Goal: Task Accomplishment & Management: Complete application form

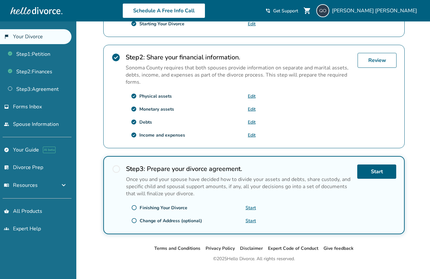
scroll to position [184, 0]
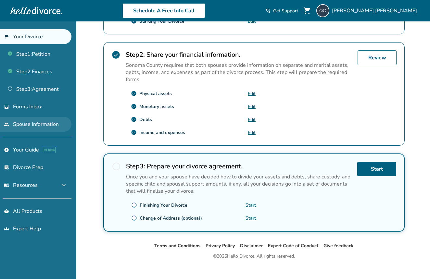
click at [39, 127] on link "people Spouse Information" at bounding box center [35, 124] width 71 height 15
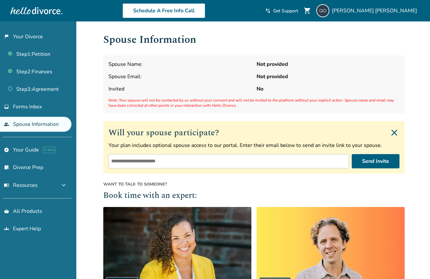
click at [138, 159] on input "email" at bounding box center [228, 161] width 240 height 14
type input "**********"
click at [24, 110] on link "inbox Forms Inbox" at bounding box center [35, 106] width 71 height 15
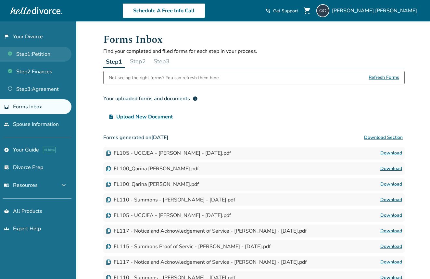
click at [38, 58] on link "Step 1 : Petition" at bounding box center [35, 54] width 71 height 15
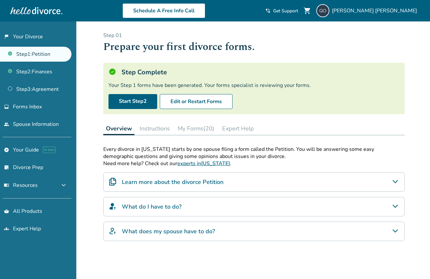
click at [311, 10] on span "shopping_cart" at bounding box center [307, 11] width 8 height 8
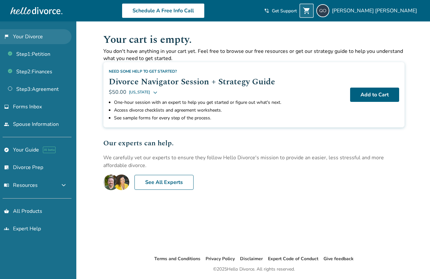
click at [43, 33] on link "flag_2 Your Divorce" at bounding box center [35, 36] width 71 height 15
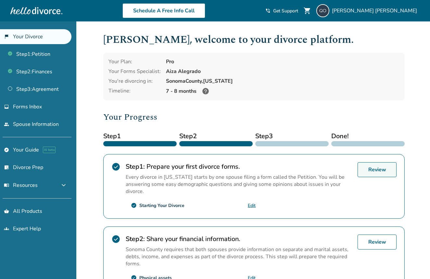
click at [373, 164] on link "Review" at bounding box center [376, 169] width 39 height 15
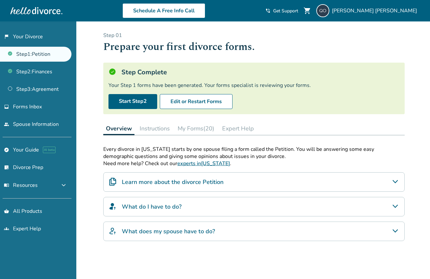
click at [159, 128] on button "Instructions" at bounding box center [154, 128] width 35 height 13
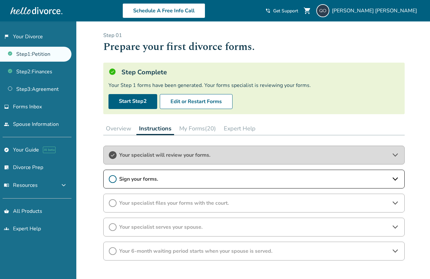
click at [222, 177] on span "Sign your forms." at bounding box center [253, 178] width 269 height 7
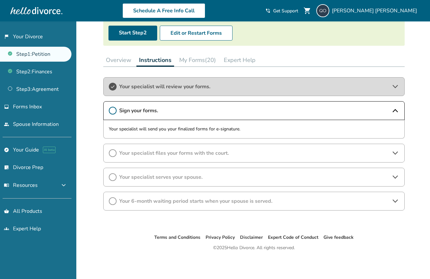
scroll to position [68, 0]
click at [114, 112] on icon at bounding box center [113, 111] width 8 height 8
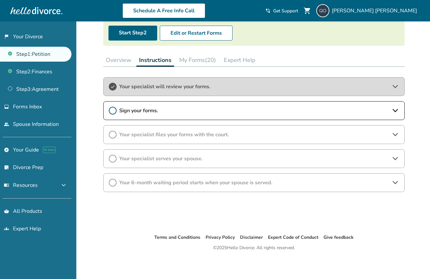
click at [114, 112] on icon at bounding box center [113, 111] width 8 height 8
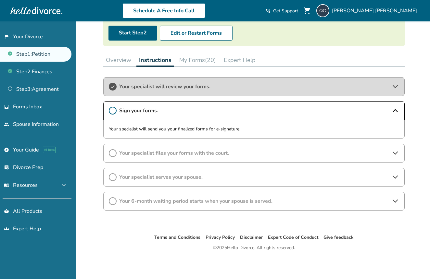
click at [192, 63] on button "My Forms (20)" at bounding box center [197, 60] width 42 height 13
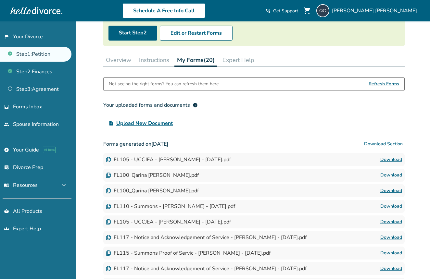
click at [235, 62] on button "Expert Help" at bounding box center [238, 60] width 37 height 13
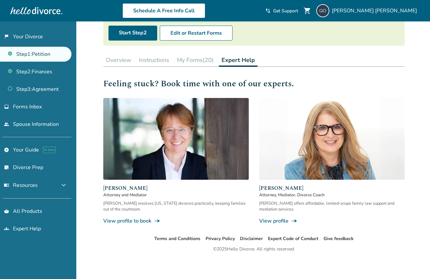
click at [122, 63] on button "Overview" at bounding box center [118, 60] width 30 height 13
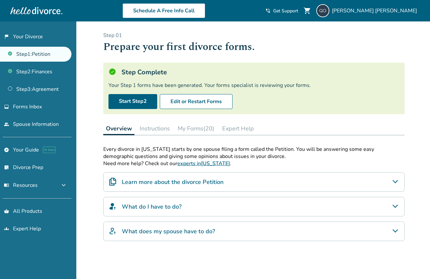
click at [156, 129] on button "Instructions" at bounding box center [154, 128] width 35 height 13
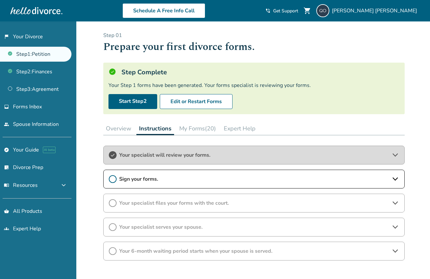
click at [219, 178] on span "Sign your forms." at bounding box center [253, 178] width 269 height 7
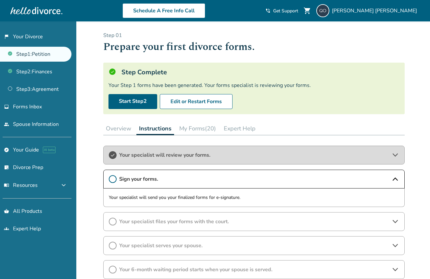
click at [115, 180] on icon at bounding box center [113, 179] width 8 height 8
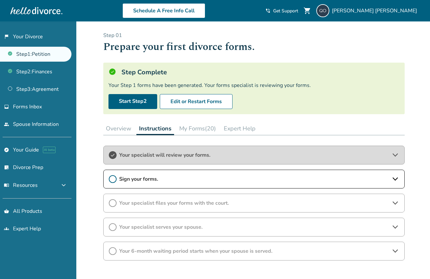
click at [237, 127] on button "Expert Help" at bounding box center [239, 128] width 37 height 13
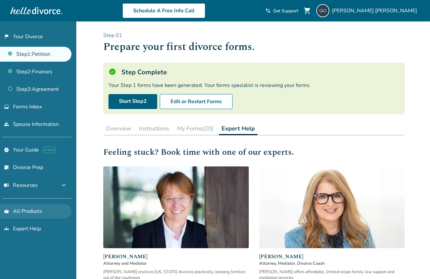
click at [27, 204] on link "shopping_basket All Products" at bounding box center [35, 211] width 71 height 15
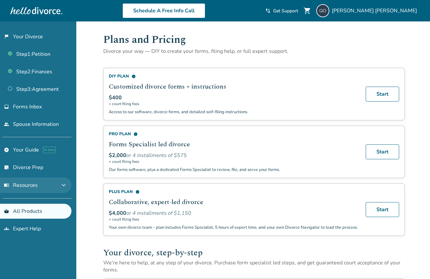
click at [64, 188] on button "menu_book Resources expand_more" at bounding box center [35, 185] width 71 height 16
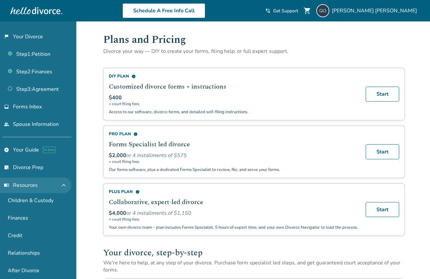
click at [64, 185] on button "menu_book Resources expand_less" at bounding box center [35, 185] width 71 height 16
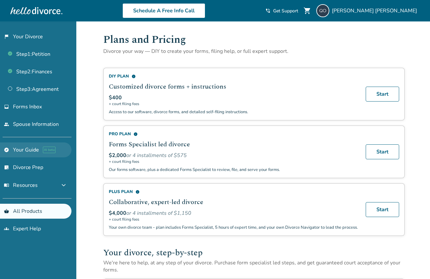
click at [65, 151] on link "explore Your Guide AI beta" at bounding box center [35, 149] width 71 height 15
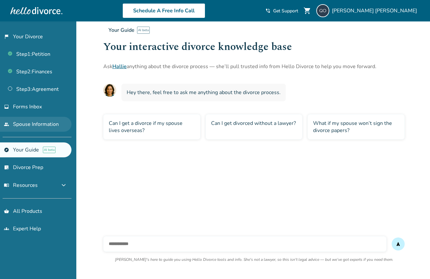
click at [55, 123] on link "people Spouse Information" at bounding box center [35, 124] width 71 height 15
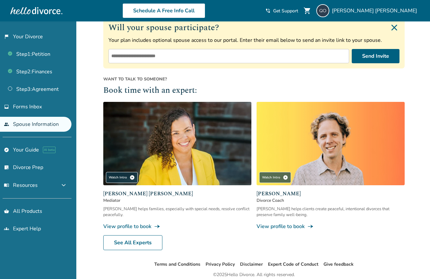
scroll to position [106, 0]
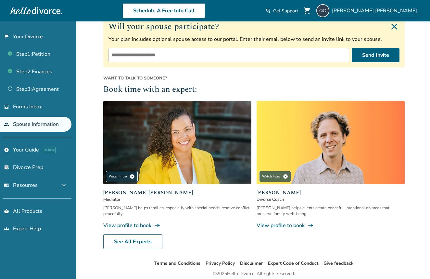
click at [329, 10] on img at bounding box center [322, 10] width 13 height 13
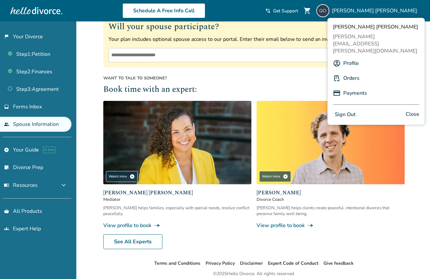
click at [357, 72] on link "Orders" at bounding box center [351, 78] width 16 height 12
